Goal: Browse casually

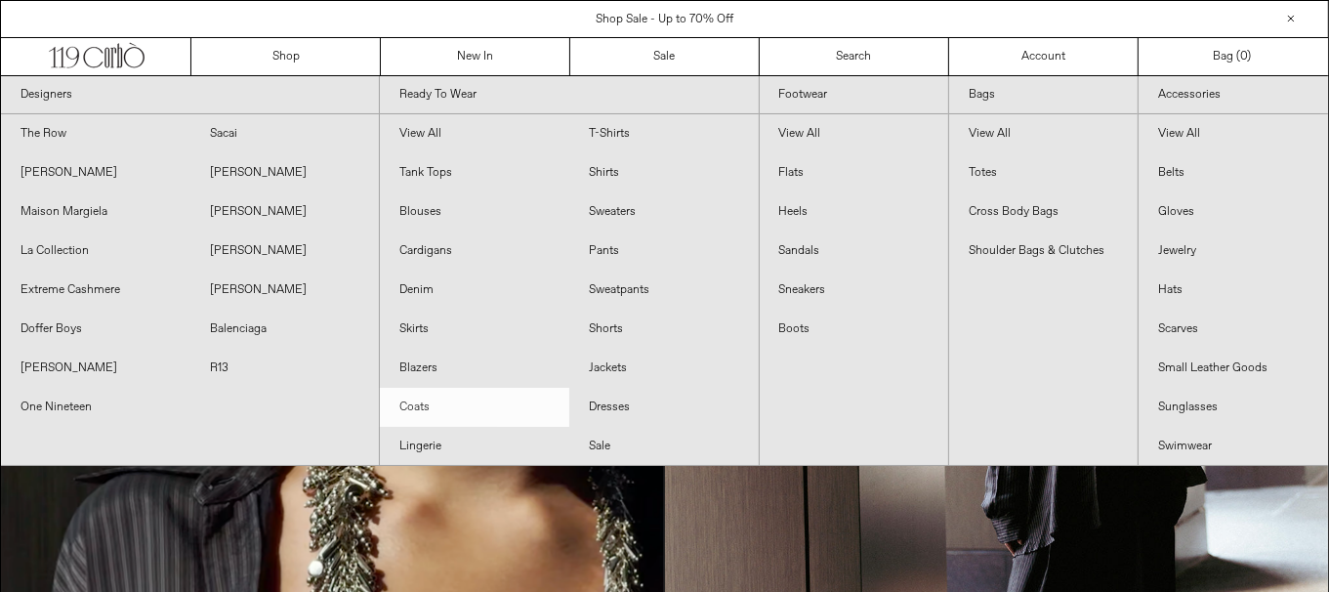
click at [434, 401] on link "Coats" at bounding box center [474, 407] width 189 height 39
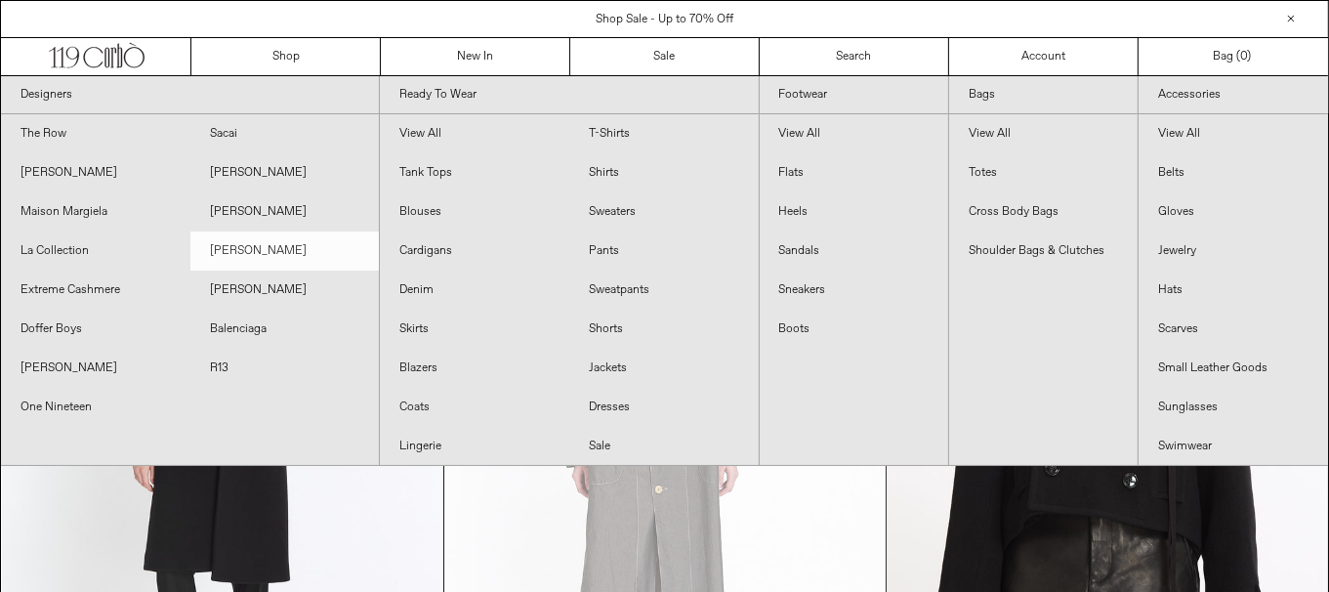
click at [281, 251] on link "[PERSON_NAME]" at bounding box center [284, 250] width 189 height 39
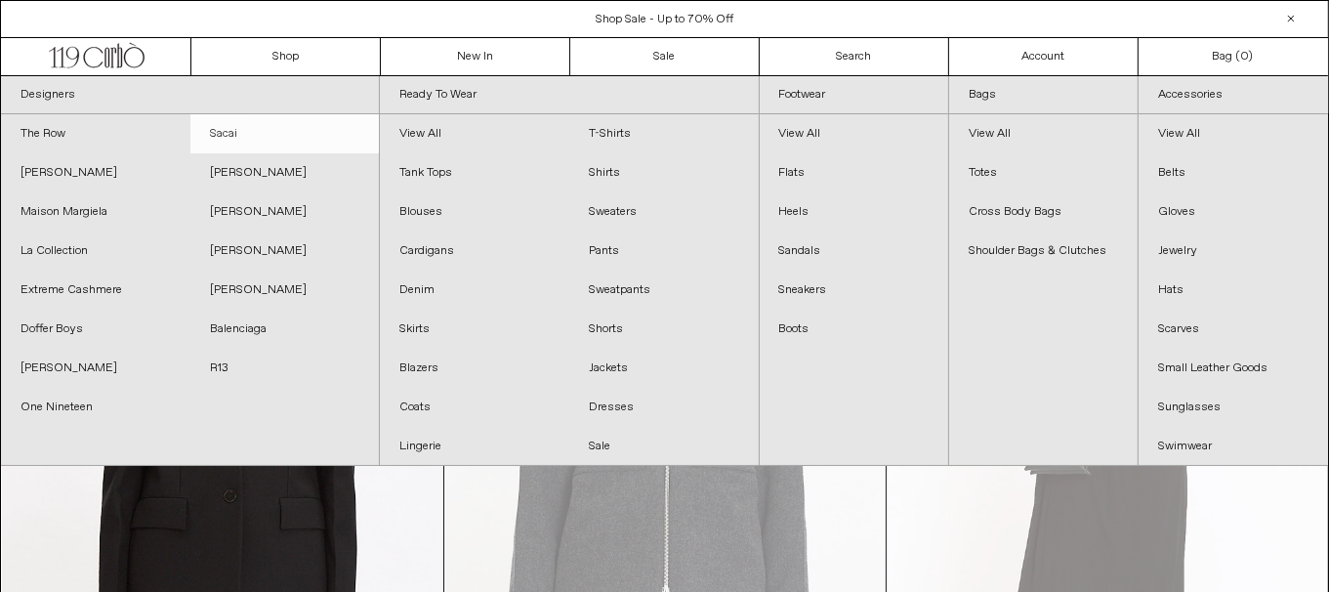
click at [283, 138] on link "Sacai" at bounding box center [284, 133] width 189 height 39
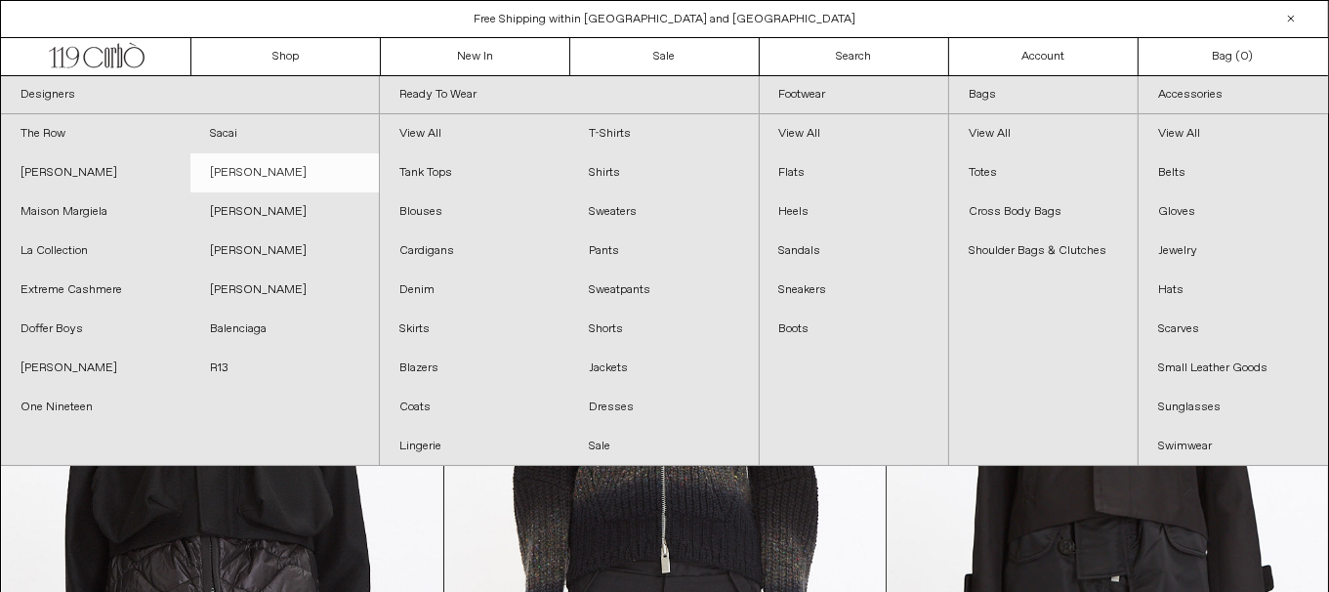
click at [291, 174] on link "[PERSON_NAME]" at bounding box center [284, 172] width 189 height 39
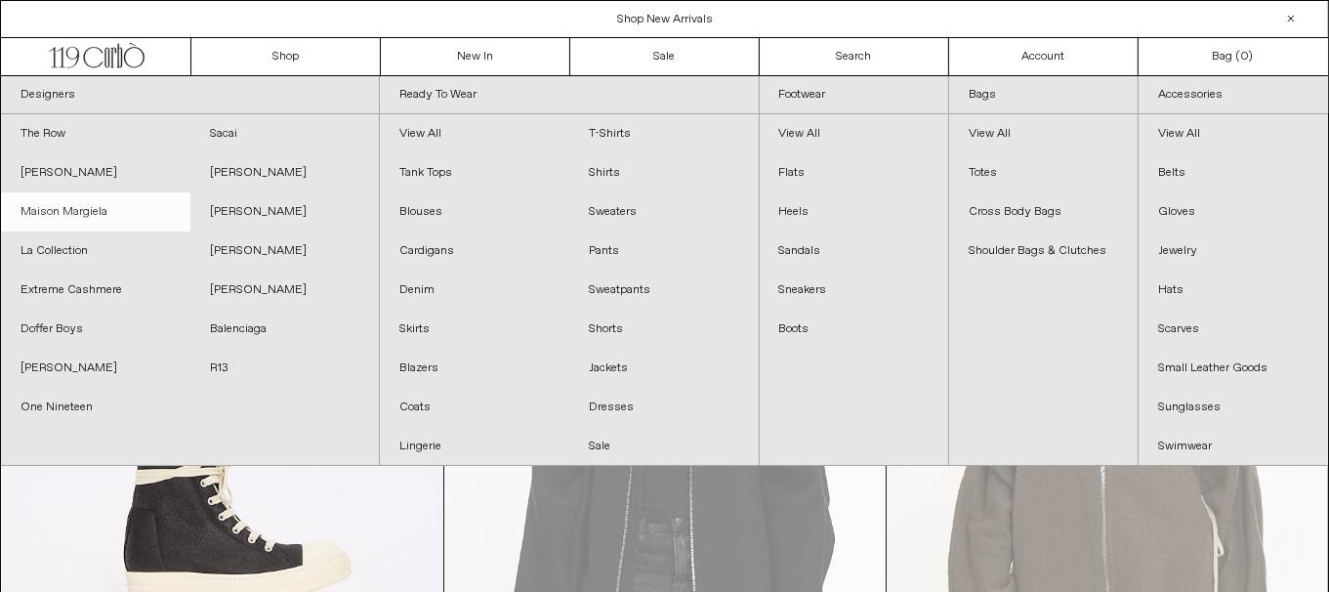
click at [123, 207] on link "Maison Margiela" at bounding box center [95, 211] width 189 height 39
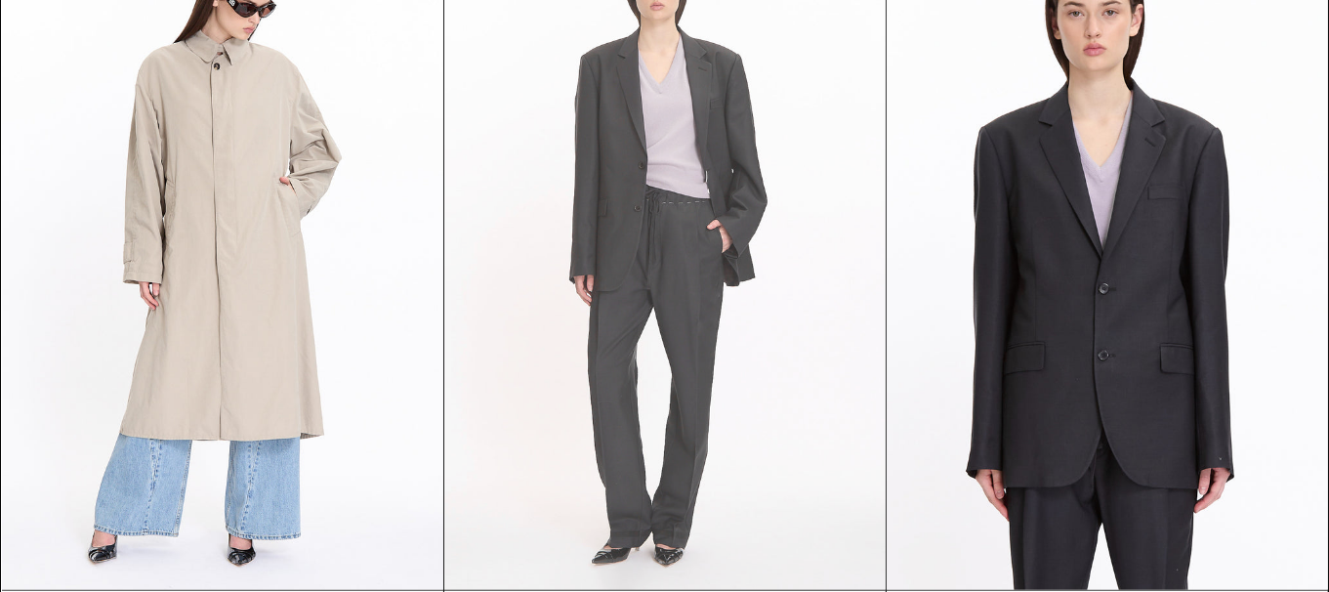
scroll to position [2344, 0]
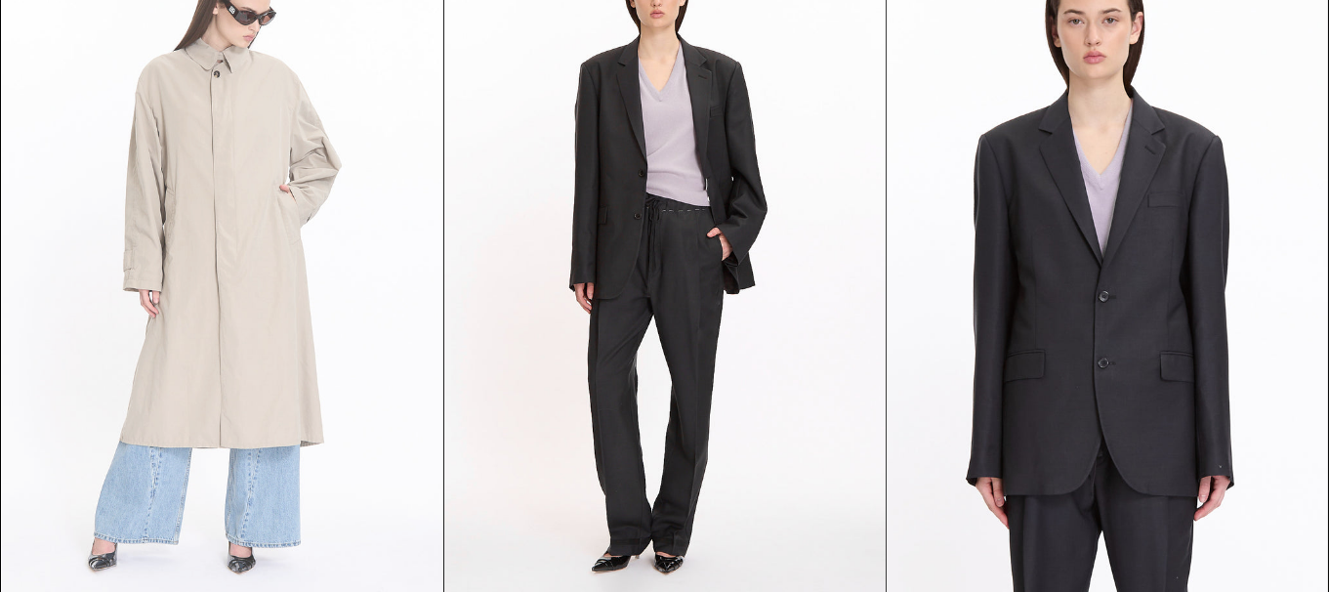
click at [317, 367] on at bounding box center [222, 267] width 441 height 662
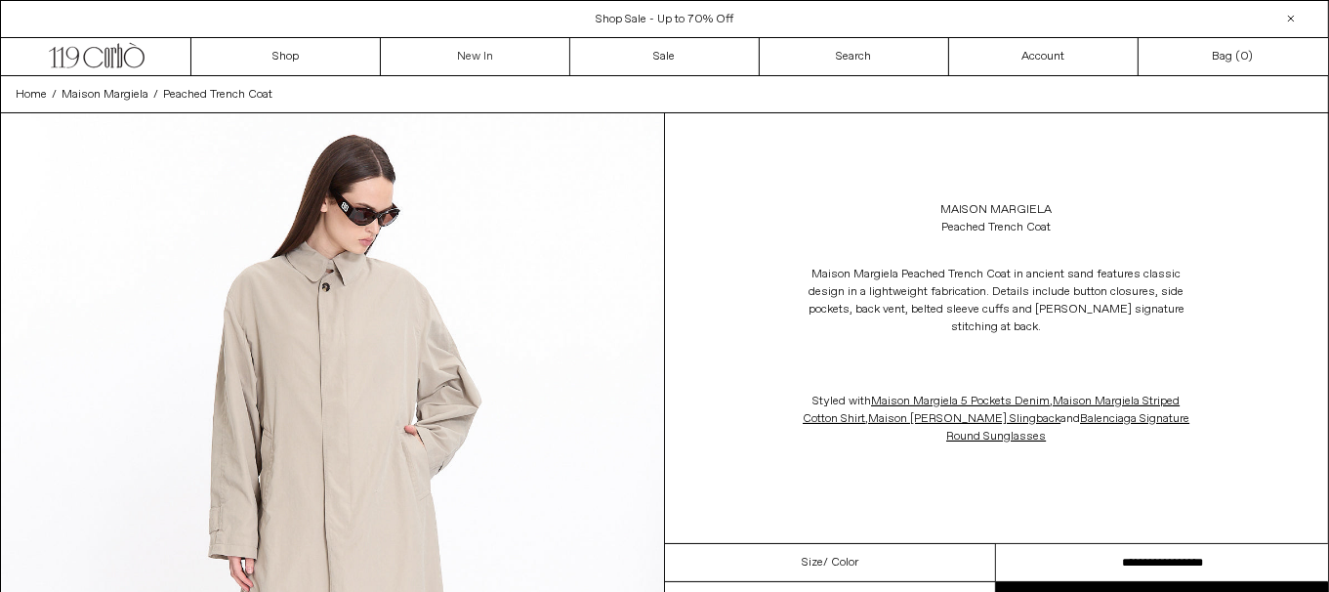
click at [498, 42] on link "New In" at bounding box center [475, 56] width 189 height 37
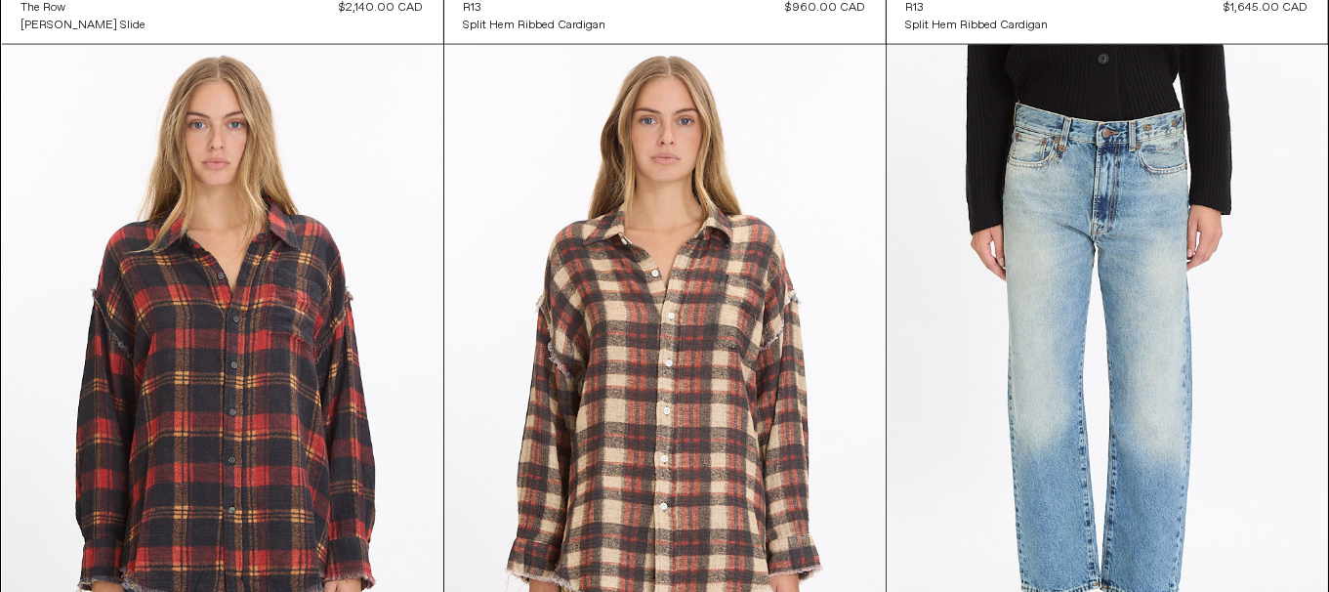
scroll to position [2441, 0]
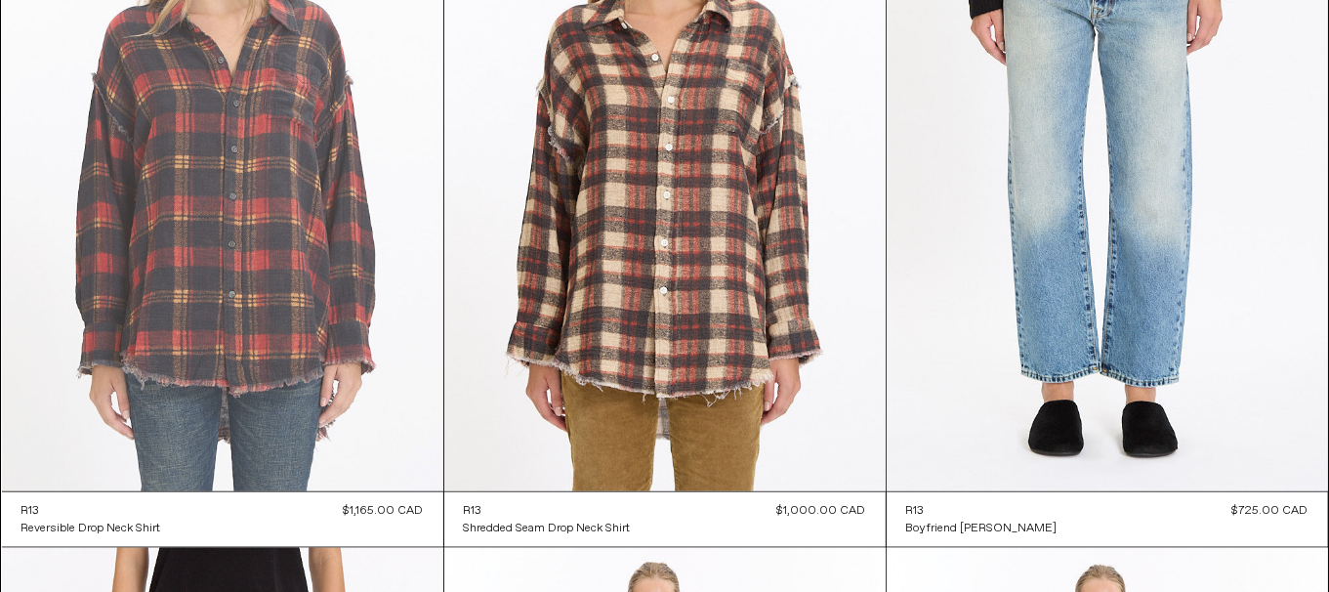
click at [416, 241] on at bounding box center [222, 160] width 441 height 662
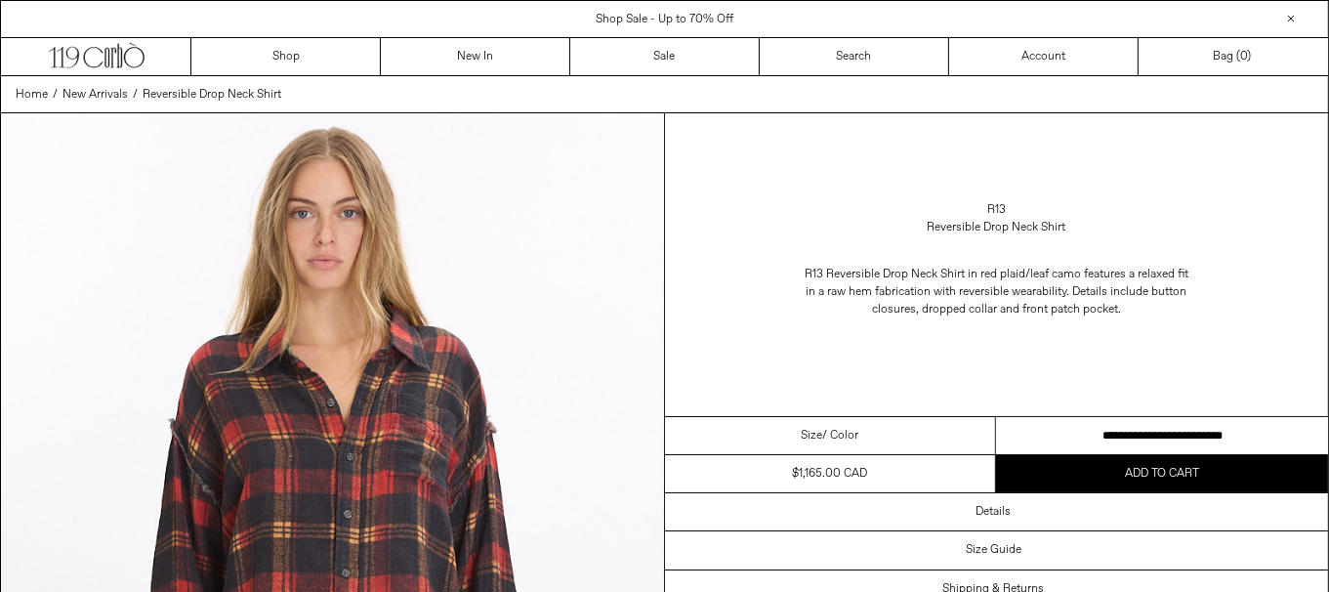
drag, startPoint x: 1132, startPoint y: 429, endPoint x: 1161, endPoint y: 421, distance: 30.3
click at [1132, 429] on select "**********" at bounding box center [1162, 436] width 332 height 38
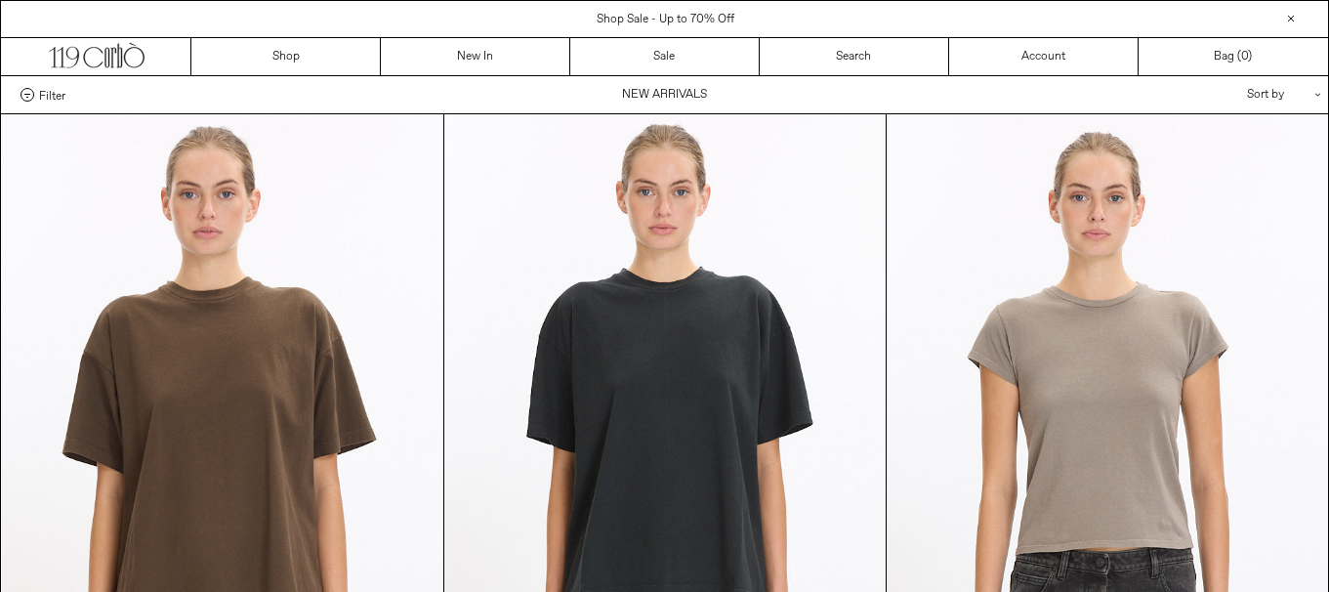
scroll to position [2441, 0]
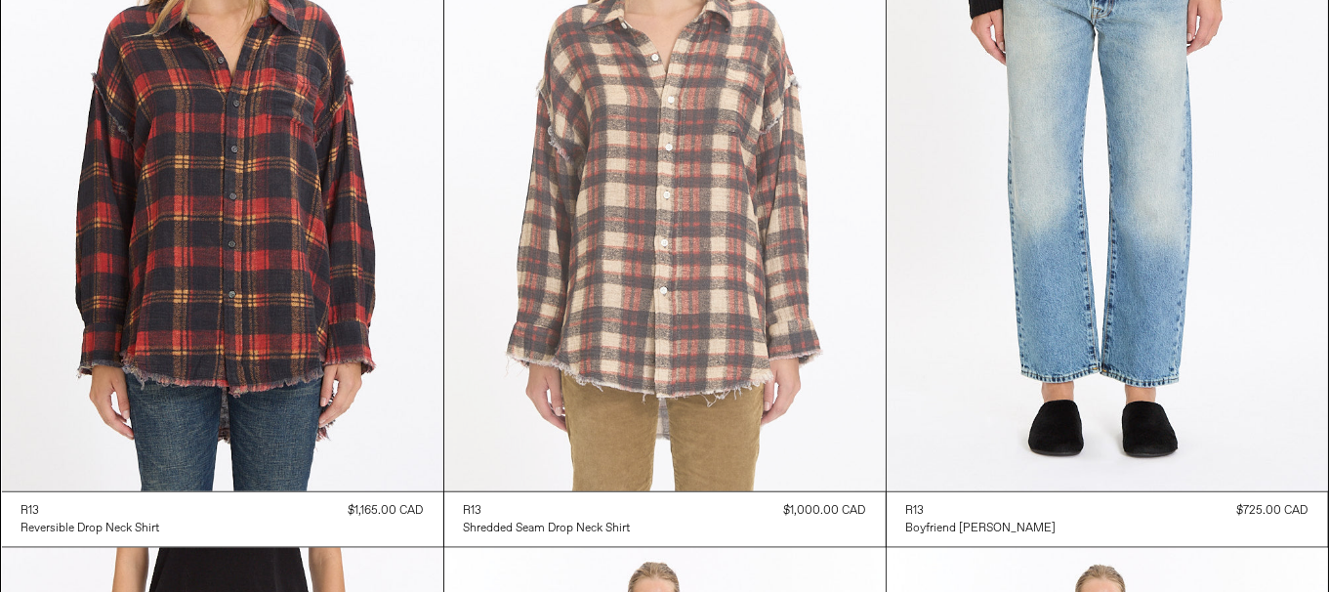
click at [767, 309] on at bounding box center [664, 160] width 441 height 662
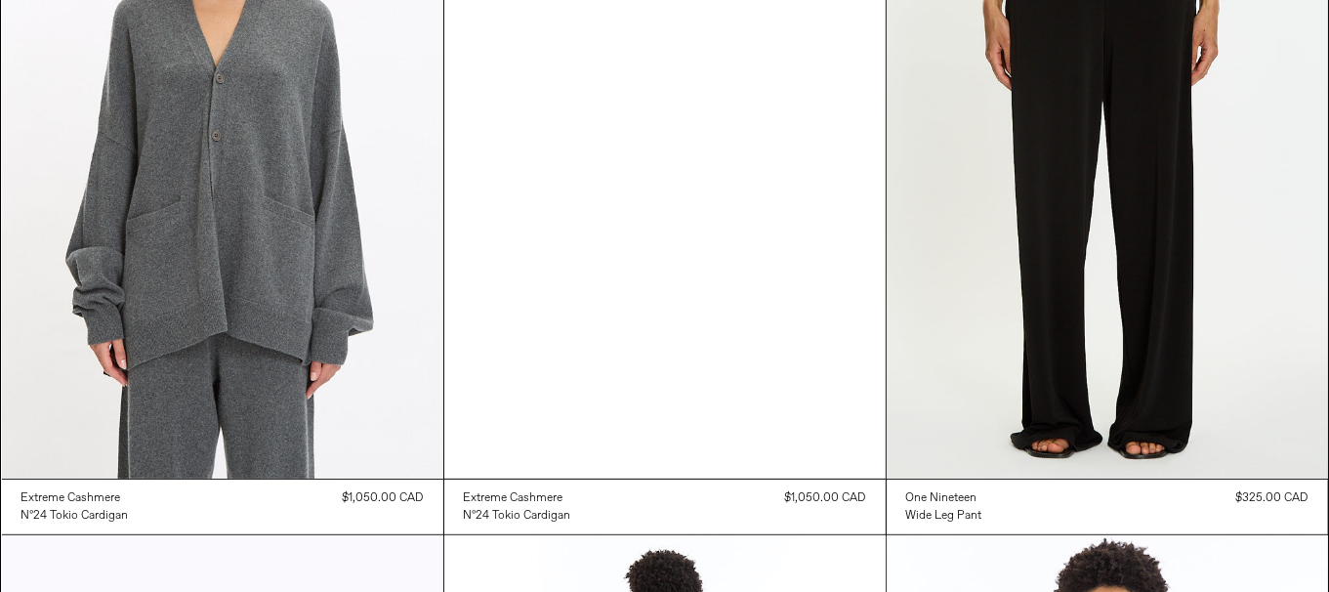
scroll to position [0, 0]
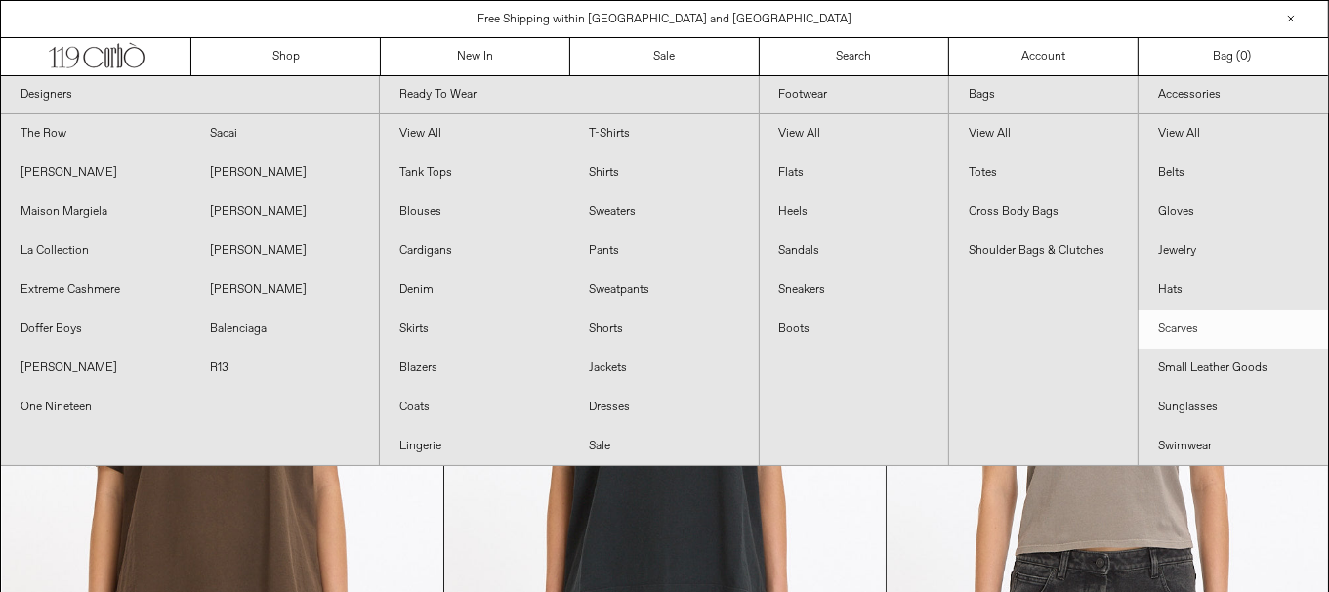
click at [1195, 327] on link "Scarves" at bounding box center [1233, 329] width 189 height 39
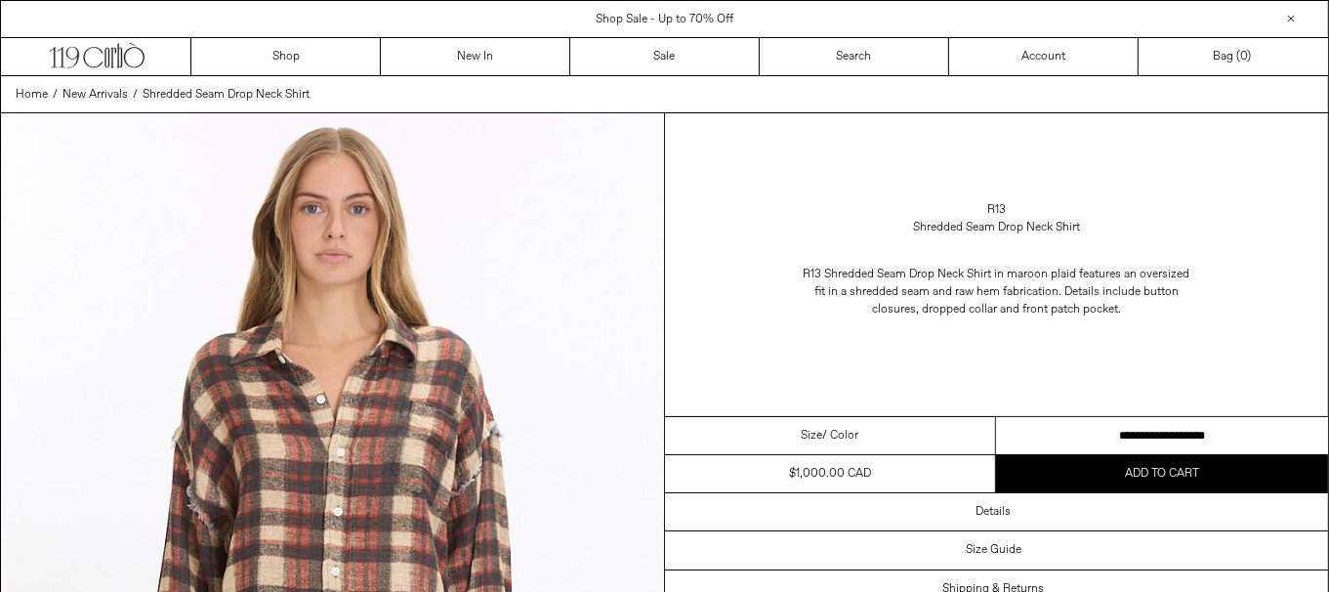
drag, startPoint x: 1173, startPoint y: 427, endPoint x: 1342, endPoint y: 397, distance: 171.5
click at [1174, 427] on select "**********" at bounding box center [1162, 436] width 332 height 38
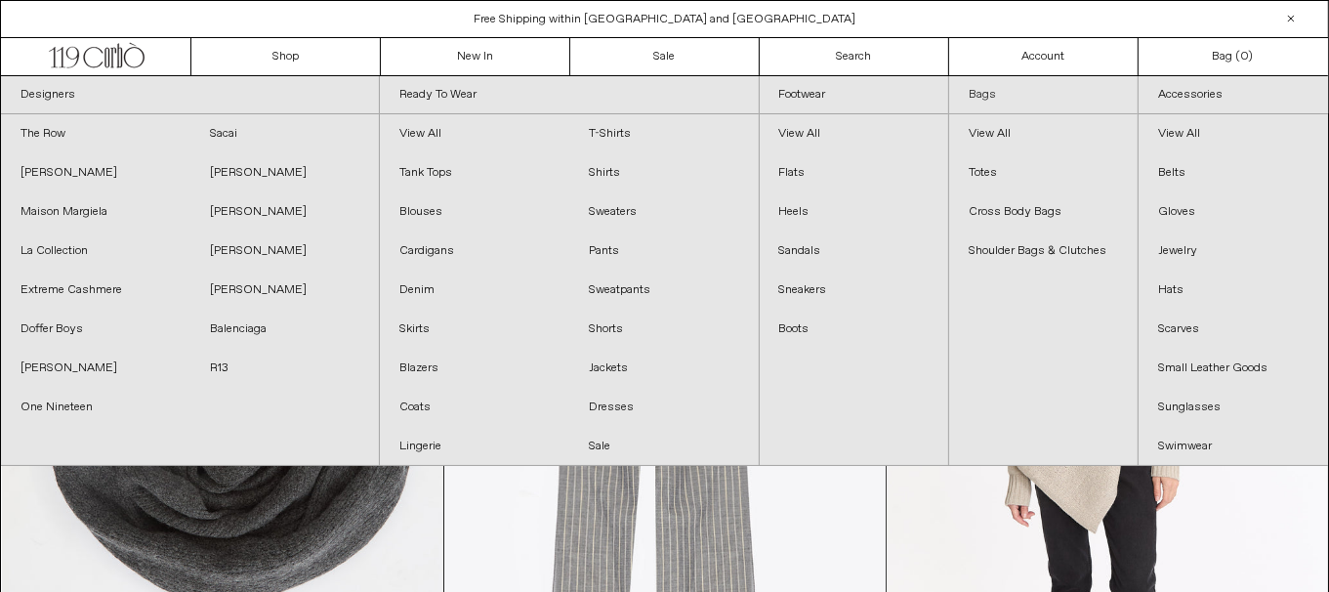
click at [981, 98] on link "Bags" at bounding box center [1043, 95] width 188 height 38
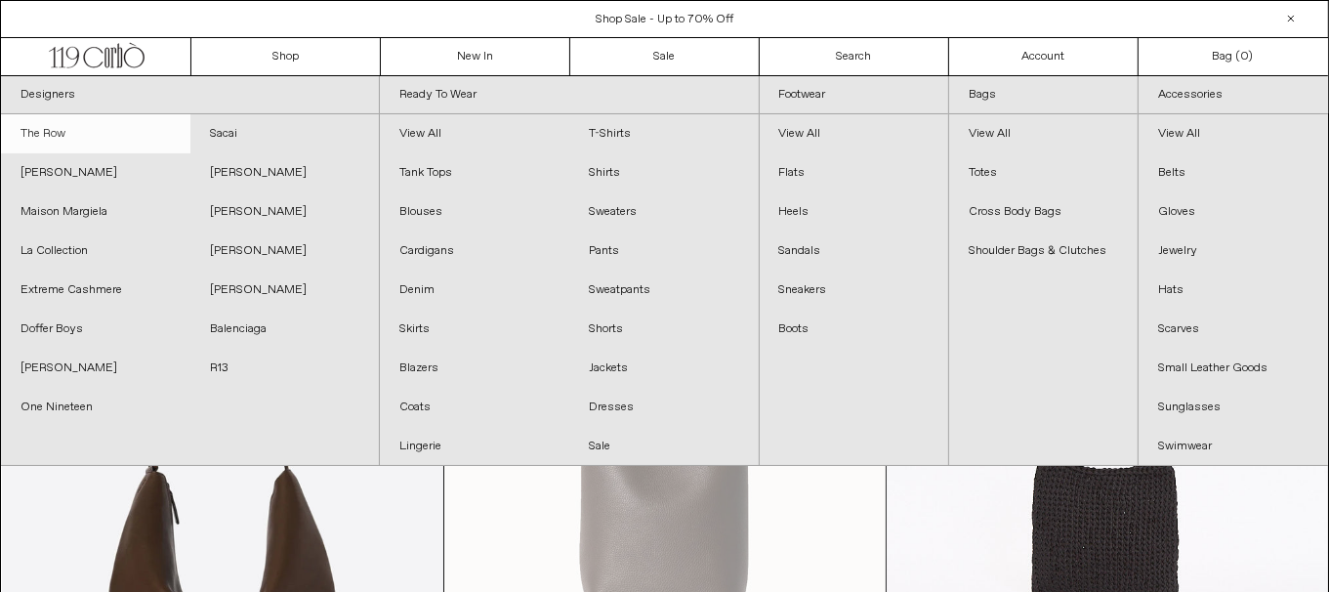
click at [79, 139] on link "The Row" at bounding box center [95, 133] width 189 height 39
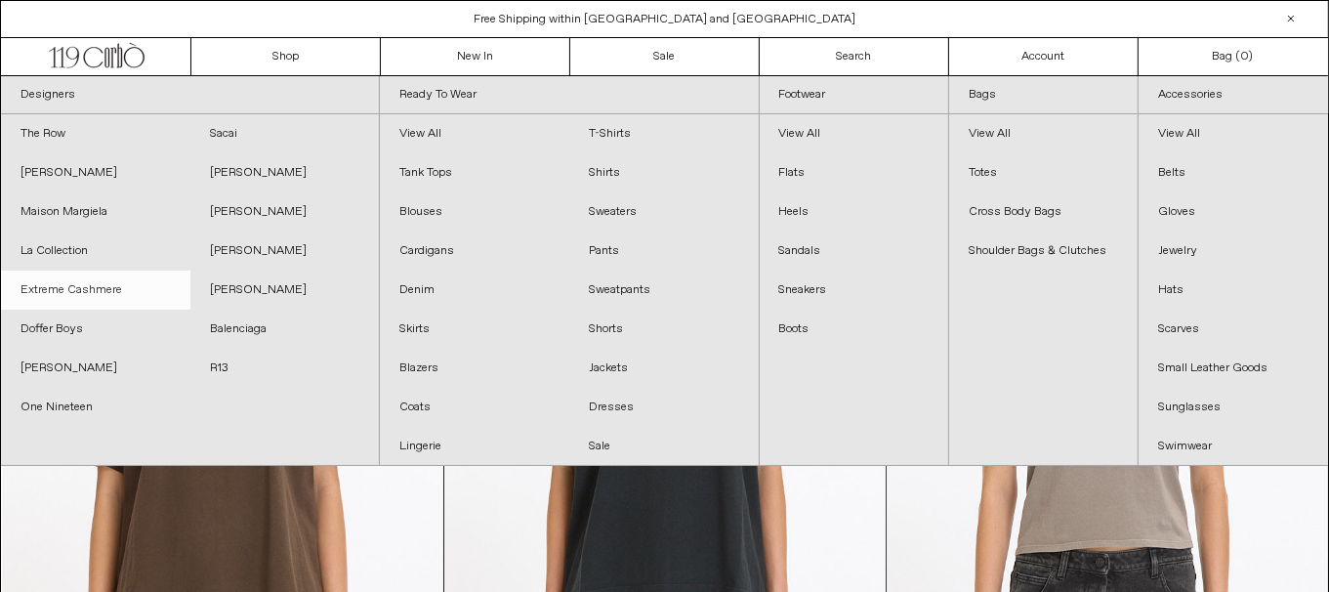
click at [86, 286] on link "Extreme Cashmere" at bounding box center [95, 289] width 189 height 39
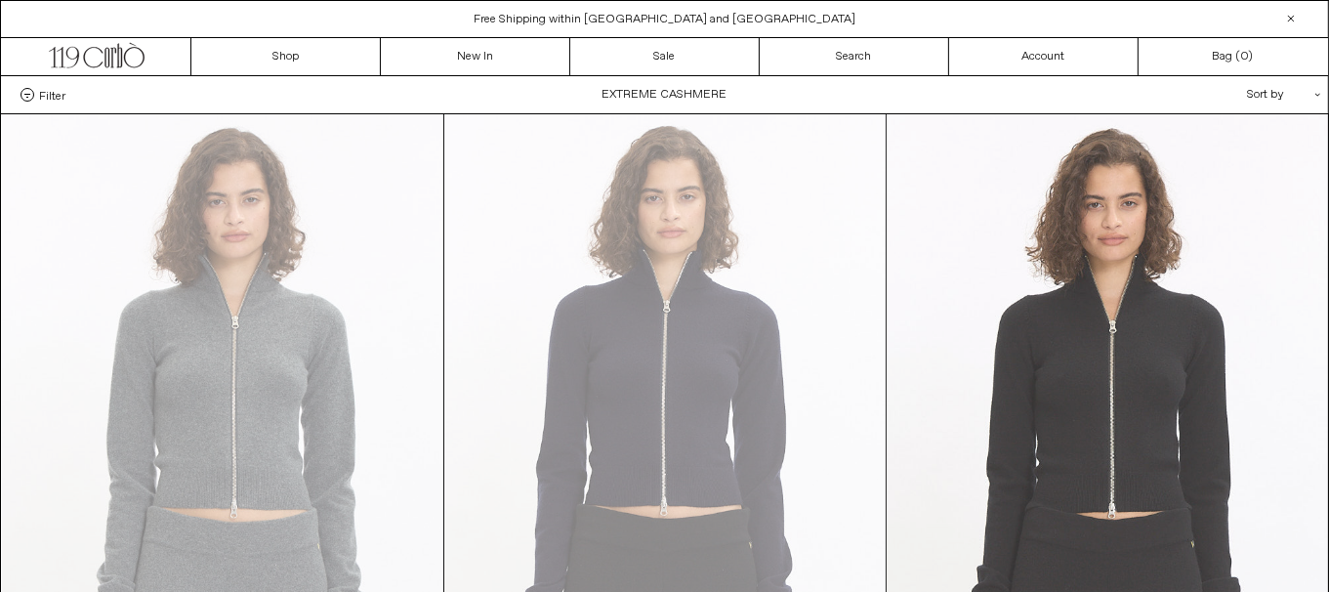
click at [1127, 437] on at bounding box center [1107, 445] width 441 height 662
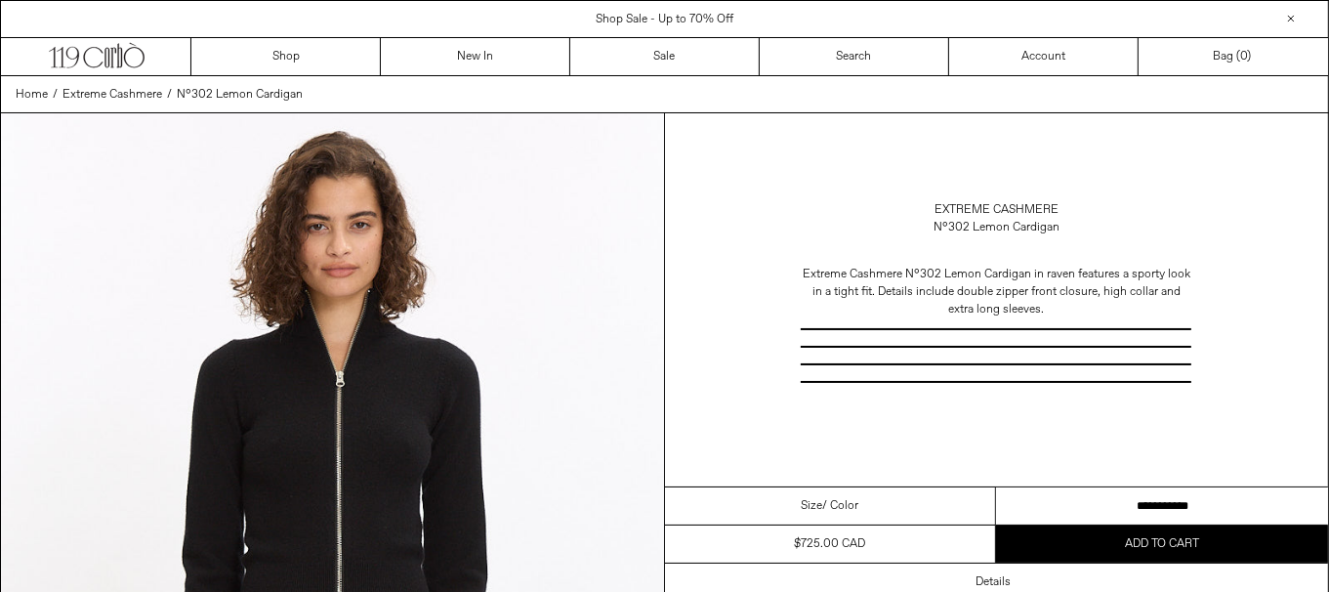
click at [1119, 507] on select "**********" at bounding box center [1162, 506] width 332 height 38
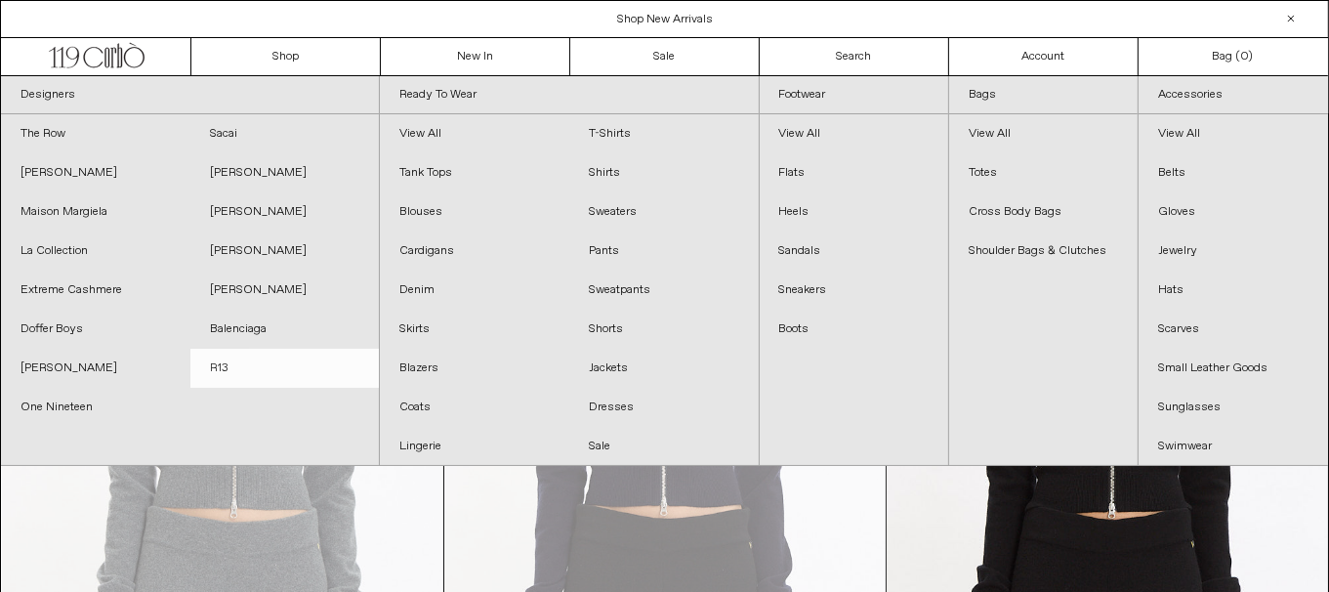
click at [210, 372] on link "R13" at bounding box center [284, 368] width 189 height 39
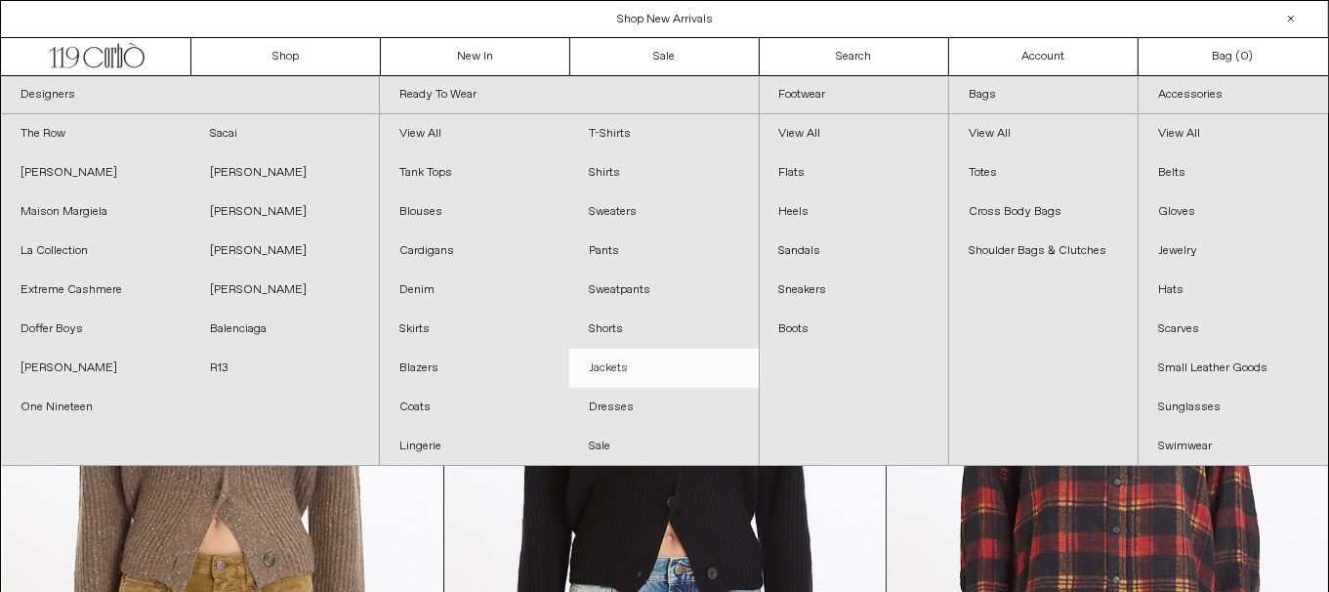
click at [619, 372] on link "Jackets" at bounding box center [663, 368] width 189 height 39
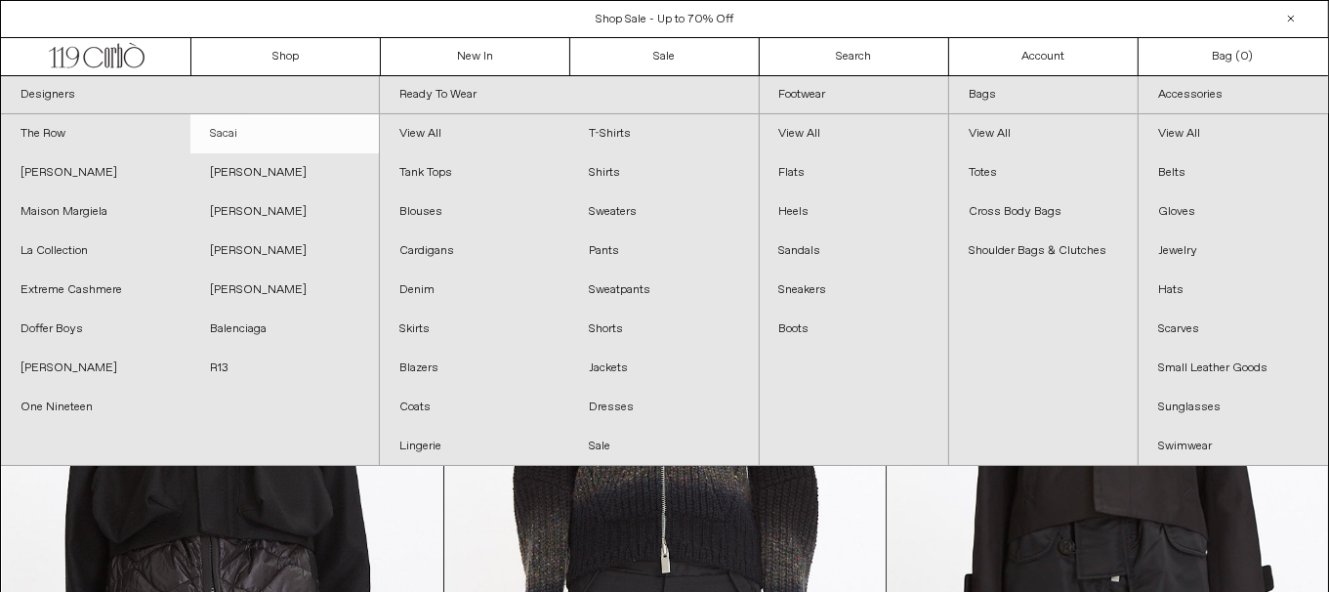
click at [254, 129] on link "Sacai" at bounding box center [284, 133] width 189 height 39
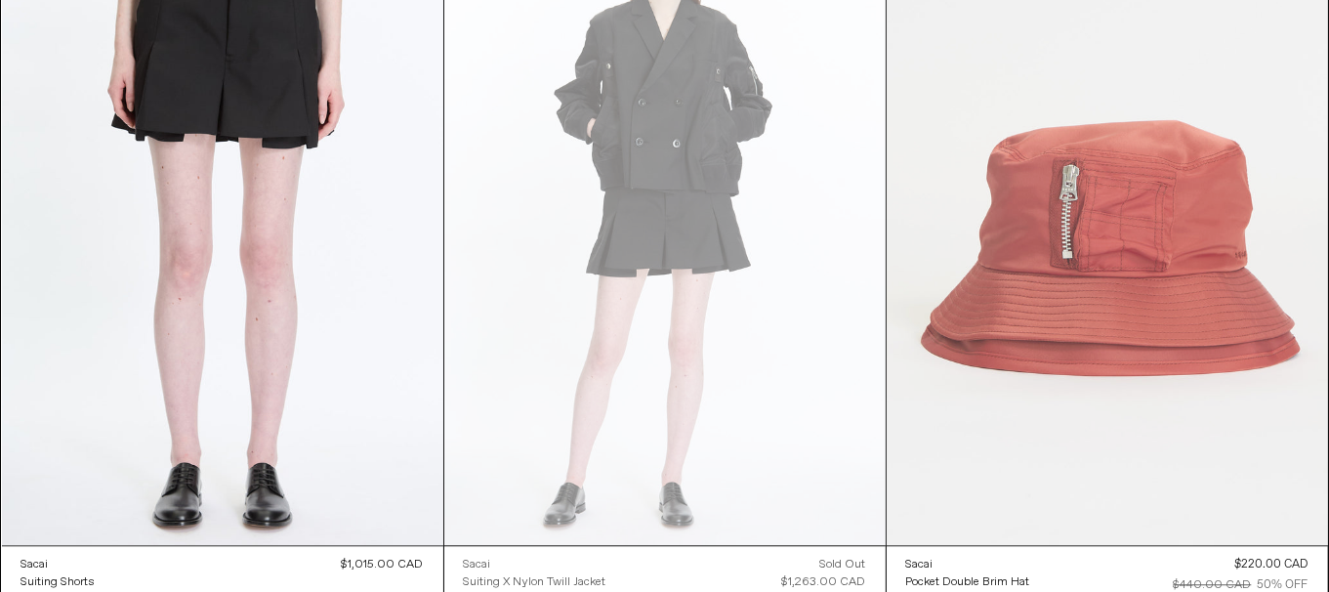
scroll to position [4882, 0]
